Goal: Task Accomplishment & Management: Use online tool/utility

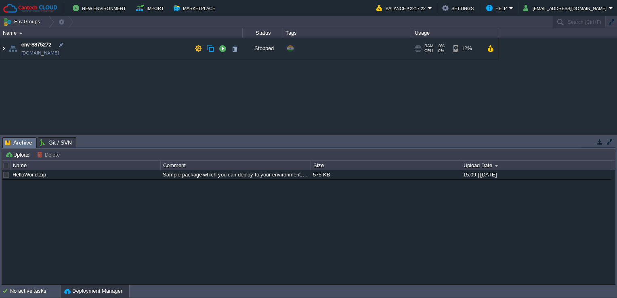
click at [5, 48] on img at bounding box center [3, 49] width 6 height 22
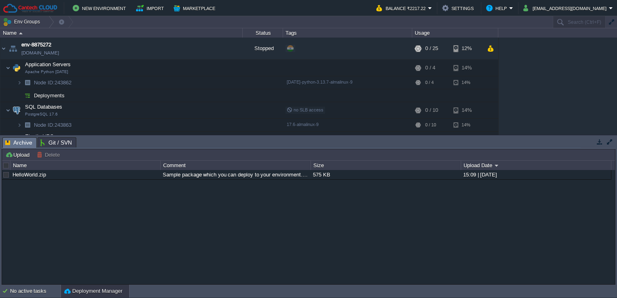
scroll to position [25, 0]
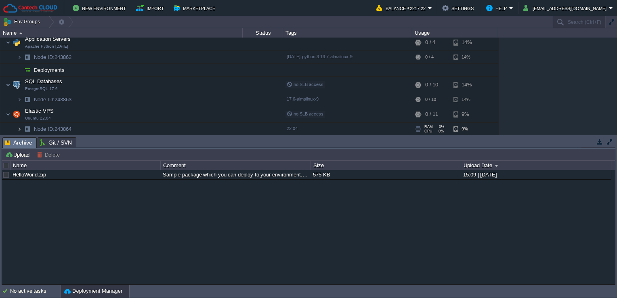
click at [18, 129] on img at bounding box center [19, 129] width 5 height 13
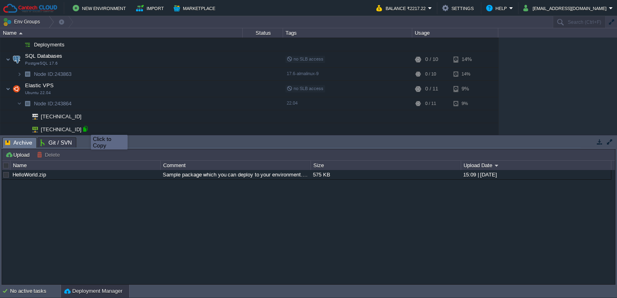
click at [85, 128] on div at bounding box center [85, 128] width 7 height 7
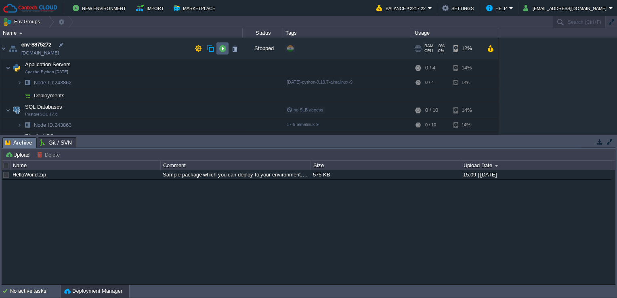
click at [224, 44] on td at bounding box center [222, 48] width 12 height 12
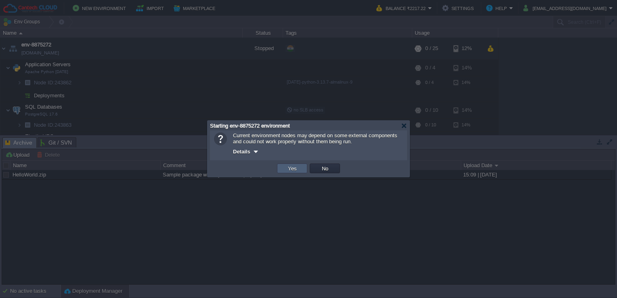
click at [284, 169] on td "Yes" at bounding box center [292, 168] width 30 height 10
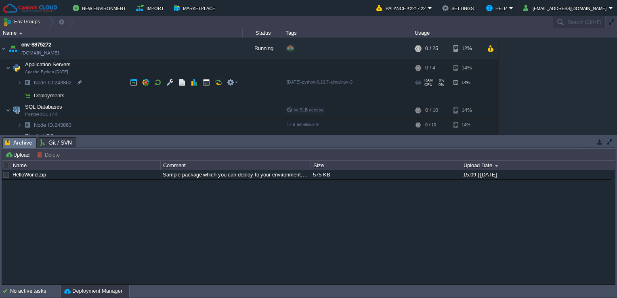
scroll to position [51, 0]
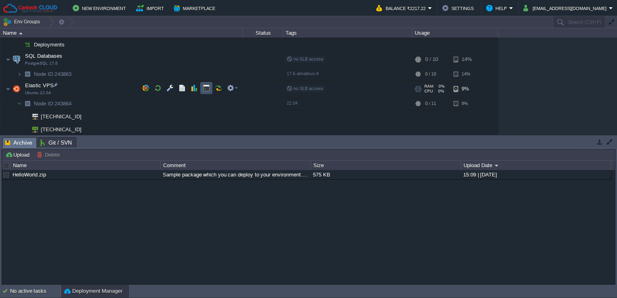
click at [204, 88] on button "button" at bounding box center [206, 87] width 7 height 7
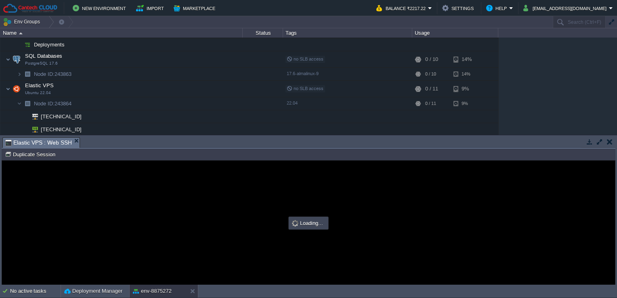
scroll to position [0, 0]
type input "#000000"
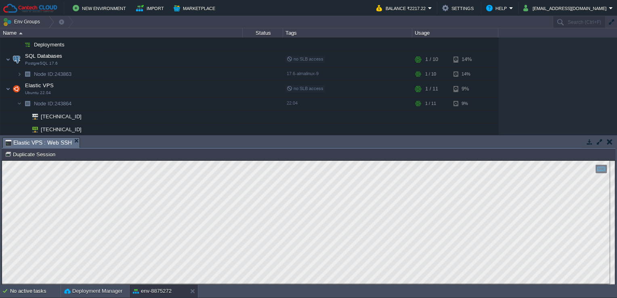
click at [2, 161] on html "Copy: Ctrl + Shift + C Paste: Ctrl + V Settings: Ctrl + Shift + Alt 0" at bounding box center [308, 161] width 613 height 0
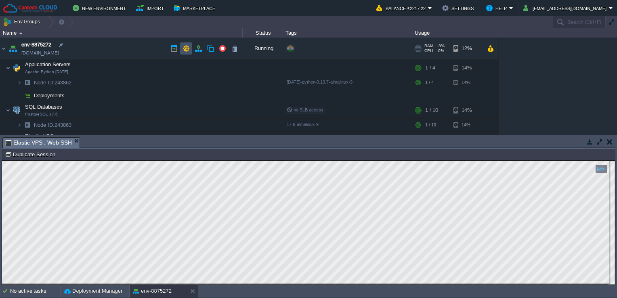
click at [188, 48] on button "button" at bounding box center [185, 48] width 7 height 7
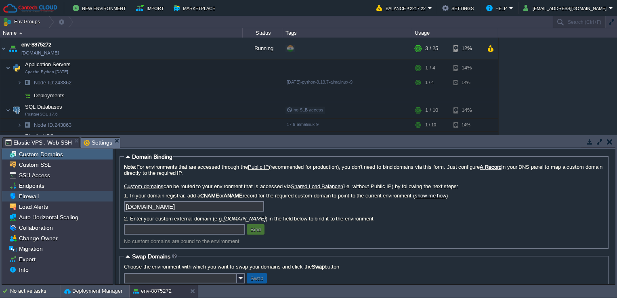
click at [56, 195] on div "Firewall" at bounding box center [57, 196] width 111 height 10
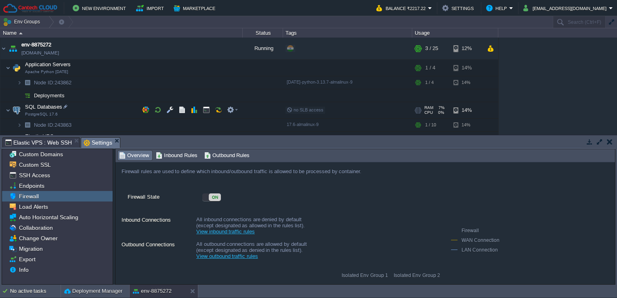
scroll to position [51, 0]
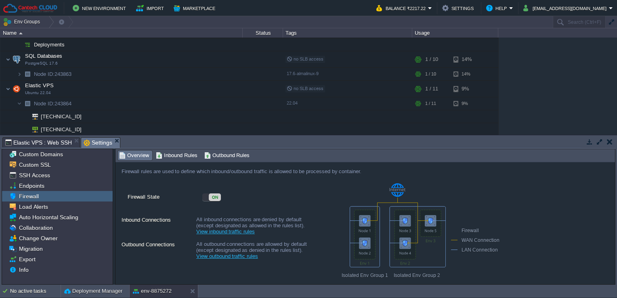
click at [214, 232] on link "View inbound traffic rules" at bounding box center [225, 231] width 59 height 6
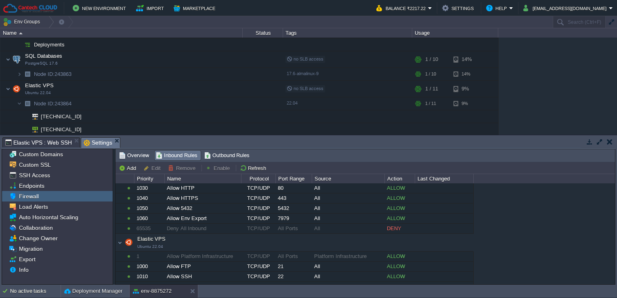
scroll to position [191, 0]
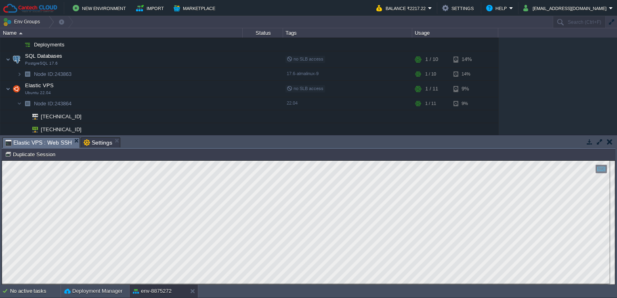
click at [62, 144] on span "Elastic VPS : Web SSH" at bounding box center [38, 143] width 67 height 10
click at [2, 161] on html "Copy: Ctrl + Shift + C Paste: Ctrl + V Settings: Ctrl + Shift + Alt 0" at bounding box center [308, 161] width 613 height 0
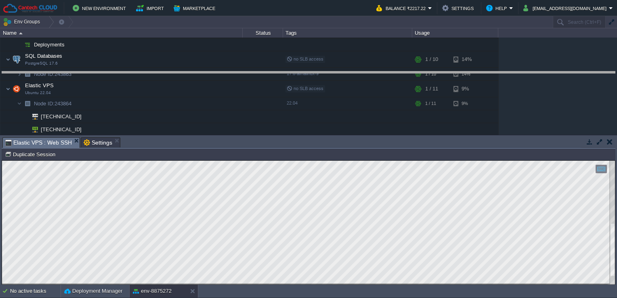
drag, startPoint x: 290, startPoint y: 141, endPoint x: 293, endPoint y: 75, distance: 66.3
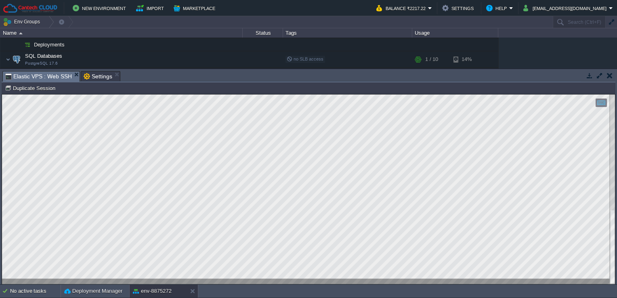
click at [5, 94] on html "Copy: Ctrl + Shift + C Paste: Ctrl + V Settings: Ctrl + Shift + Alt 0" at bounding box center [308, 94] width 613 height 0
click at [2, 264] on div at bounding box center [308, 189] width 613 height 190
drag, startPoint x: 124, startPoint y: 281, endPoint x: -2, endPoint y: 251, distance: 129.4
click at [2, 94] on html "Copy: Ctrl + Shift + C Paste: Ctrl + V Settings: Ctrl + Shift + Alt 0" at bounding box center [308, 94] width 613 height 0
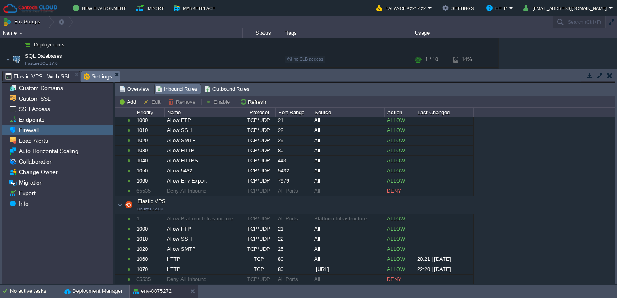
scroll to position [126, 0]
click at [99, 78] on span "Settings" at bounding box center [98, 76] width 29 height 10
click at [127, 98] on button "Add" at bounding box center [129, 101] width 20 height 7
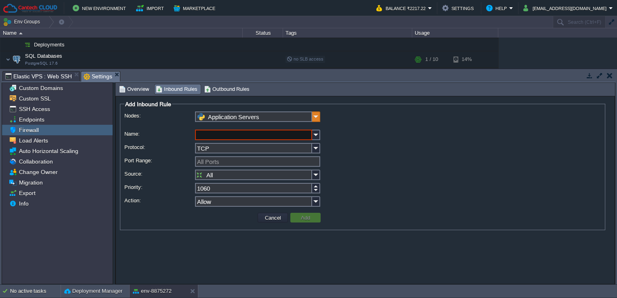
click at [317, 117] on img at bounding box center [316, 116] width 8 height 10
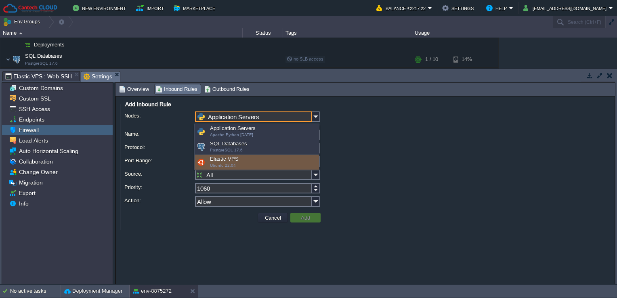
click at [260, 162] on div "Elastic VPS Ubuntu 22.04" at bounding box center [257, 162] width 124 height 15
type input "Elastic VPS"
type input "1080"
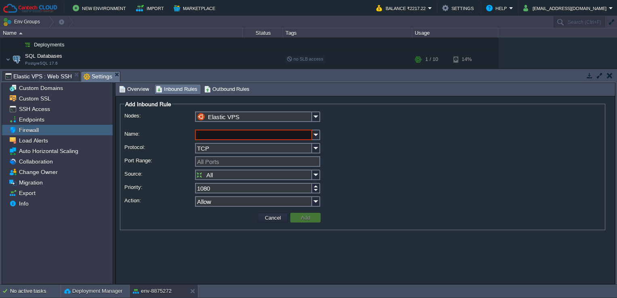
click at [252, 135] on input "Name:" at bounding box center [253, 135] width 117 height 10
click at [318, 135] on img at bounding box center [316, 135] width 8 height 10
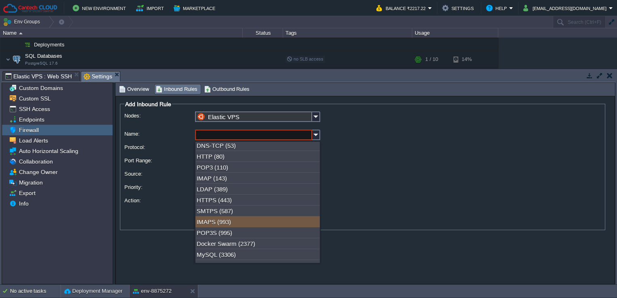
scroll to position [0, 0]
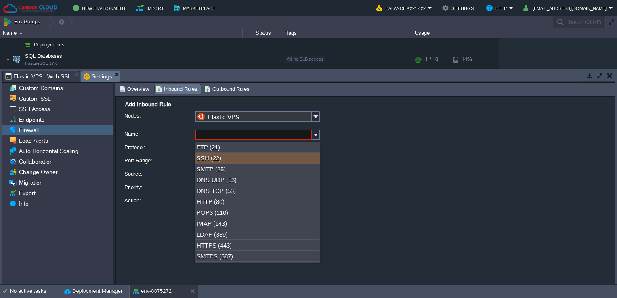
click at [248, 160] on div "SSH (22)" at bounding box center [257, 158] width 124 height 11
type input "SSH"
type input "22"
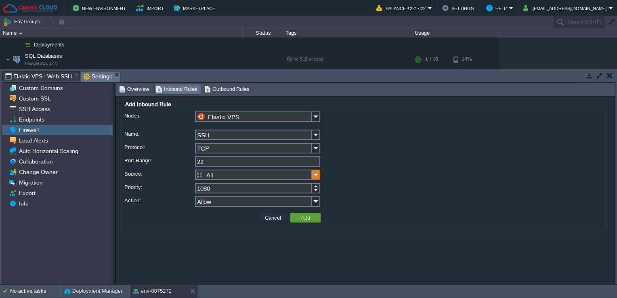
click at [314, 178] on img at bounding box center [316, 175] width 8 height 10
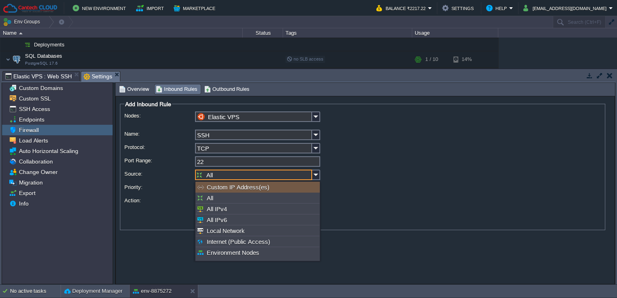
click at [258, 188] on div "Custom IP Address(es)" at bounding box center [257, 187] width 124 height 11
type input "Custom IP Address(es)"
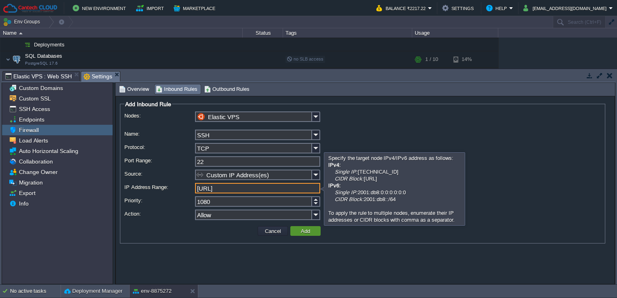
type input "[URL]"
click at [305, 233] on button "Add" at bounding box center [305, 230] width 14 height 7
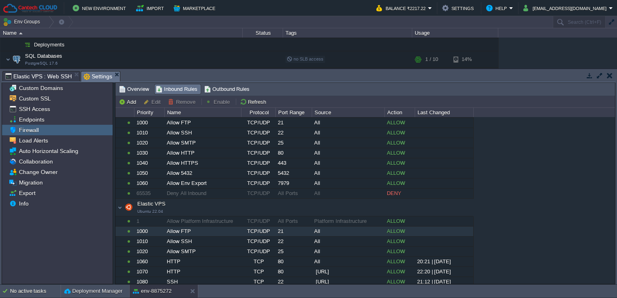
scroll to position [136, 0]
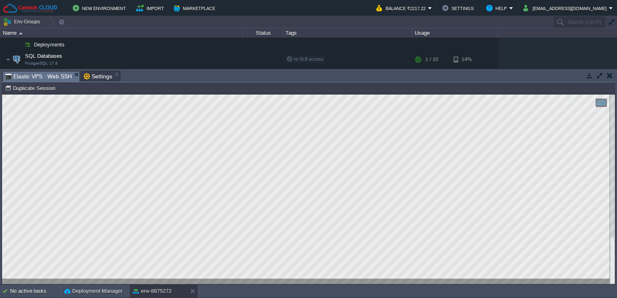
click at [63, 75] on span "Elastic VPS : Web SSH" at bounding box center [38, 76] width 67 height 10
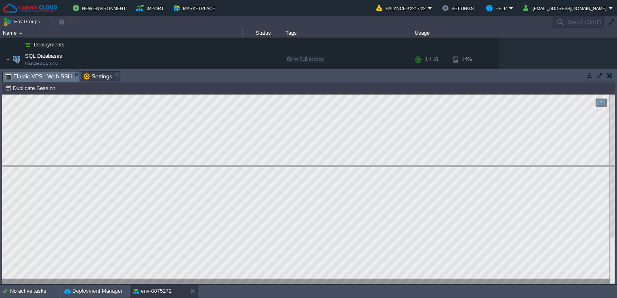
drag, startPoint x: 323, startPoint y: 80, endPoint x: 316, endPoint y: 204, distance: 124.1
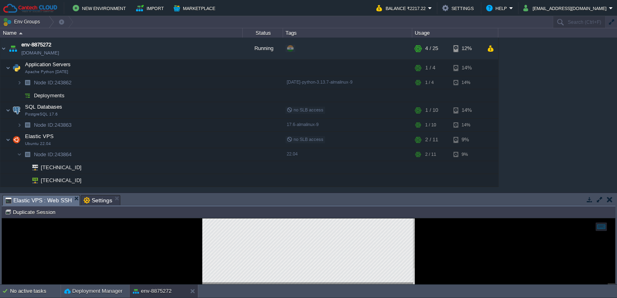
scroll to position [0, 0]
click at [82, 180] on div at bounding box center [85, 179] width 7 height 7
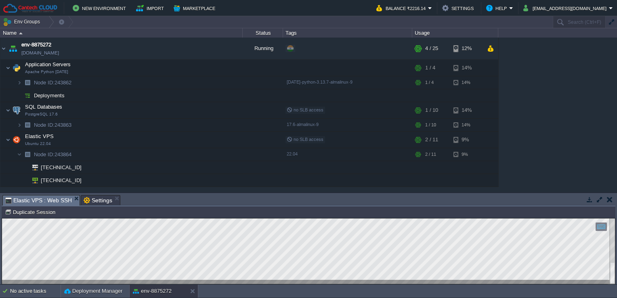
click at [20, 258] on div at bounding box center [308, 250] width 613 height 65
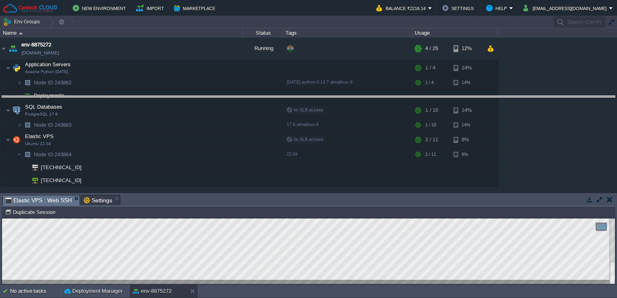
drag, startPoint x: 224, startPoint y: 205, endPoint x: 243, endPoint y: 74, distance: 132.7
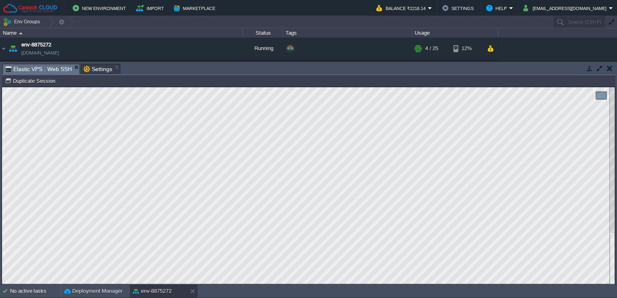
click at [2, 87] on html "Copy: Ctrl + Shift + C Paste: Ctrl + V Settings: Ctrl + Shift + Alt 0" at bounding box center [308, 87] width 613 height 0
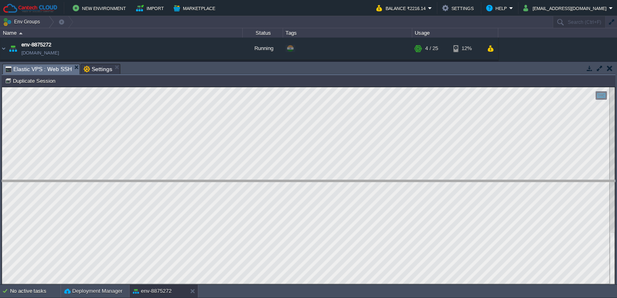
drag, startPoint x: 156, startPoint y: 69, endPoint x: 140, endPoint y: 216, distance: 147.7
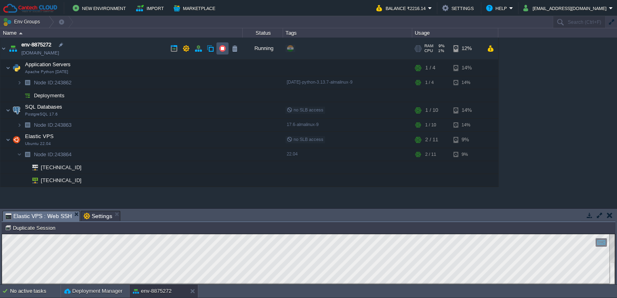
click at [220, 47] on button "button" at bounding box center [222, 48] width 7 height 7
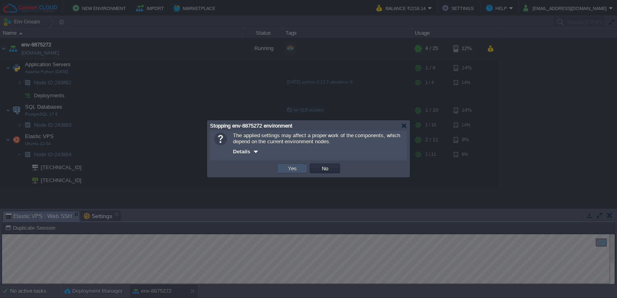
click at [290, 167] on button "Yes" at bounding box center [292, 168] width 14 height 7
